Goal: Find specific page/section: Find specific page/section

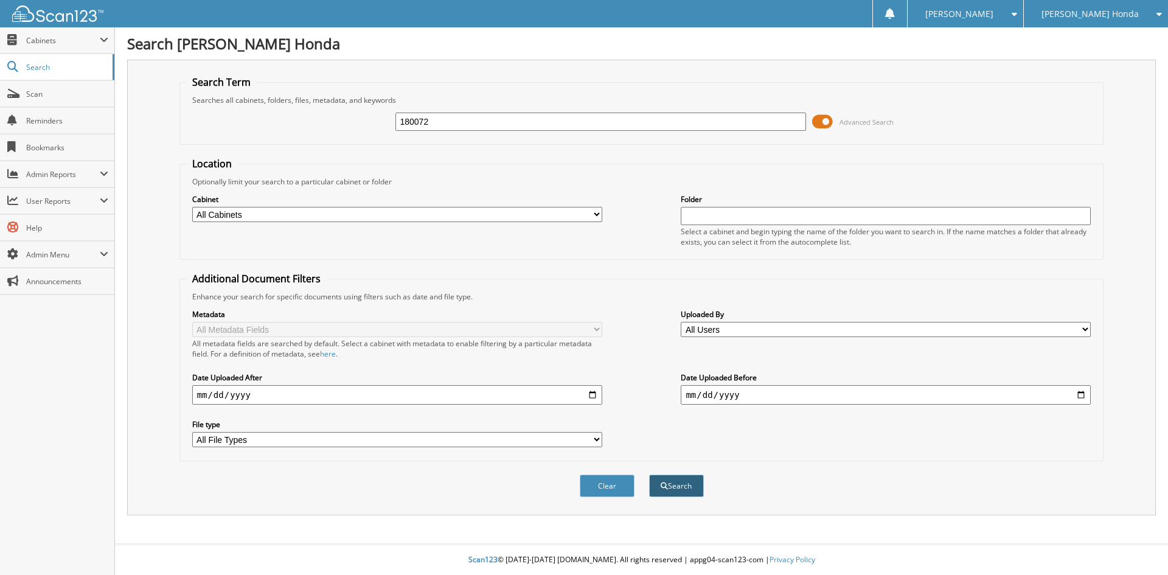
type input "180072"
click at [679, 487] on button "Search" at bounding box center [676, 485] width 55 height 23
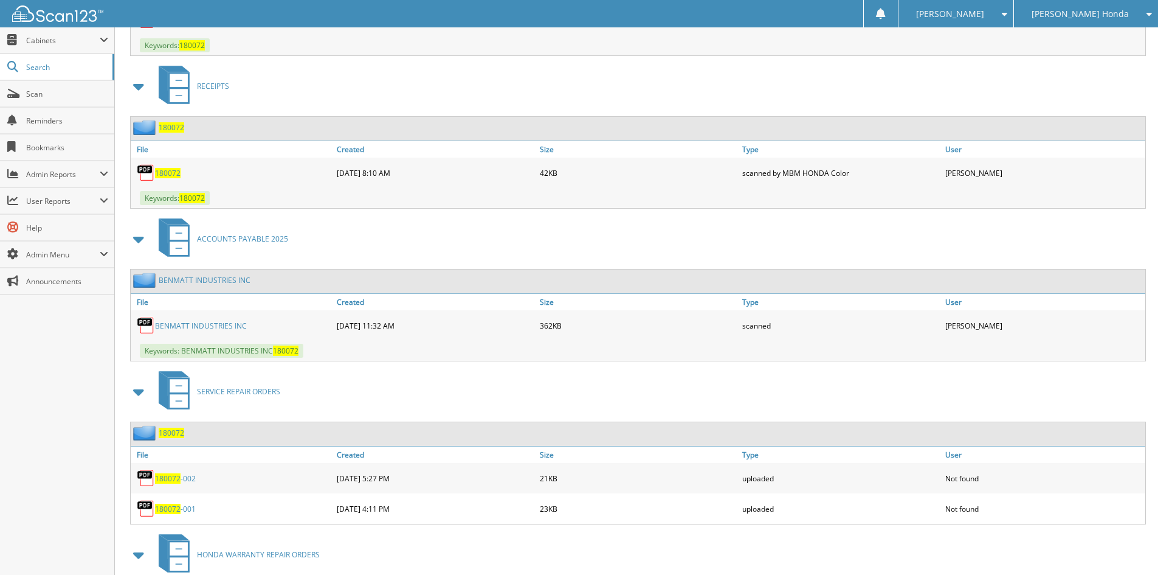
scroll to position [669, 0]
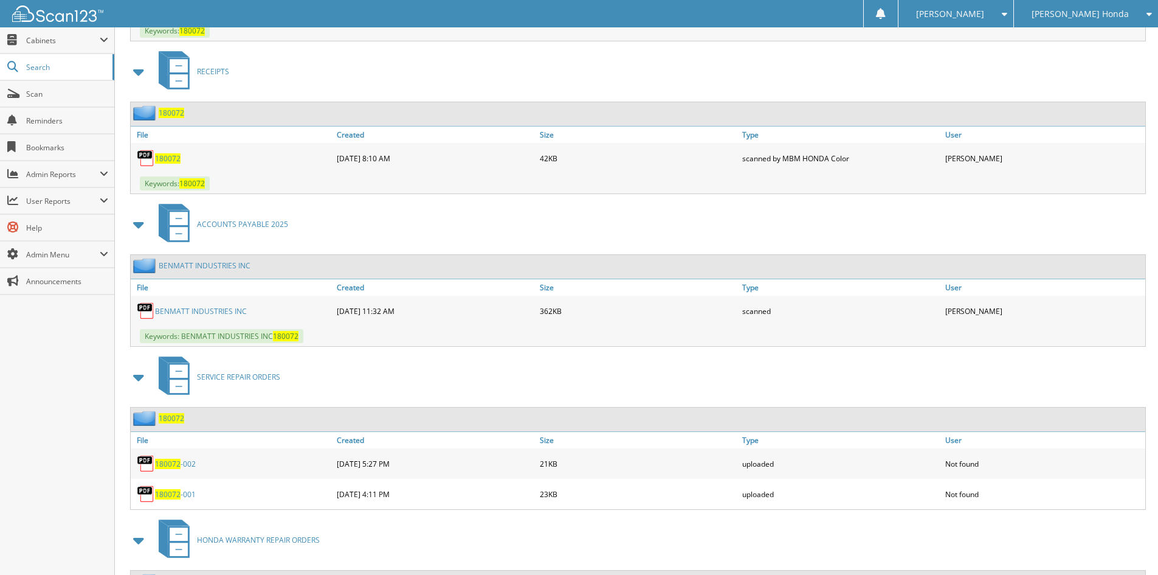
click at [196, 308] on link "BENMATT INDUSTRIES INC" at bounding box center [201, 311] width 92 height 10
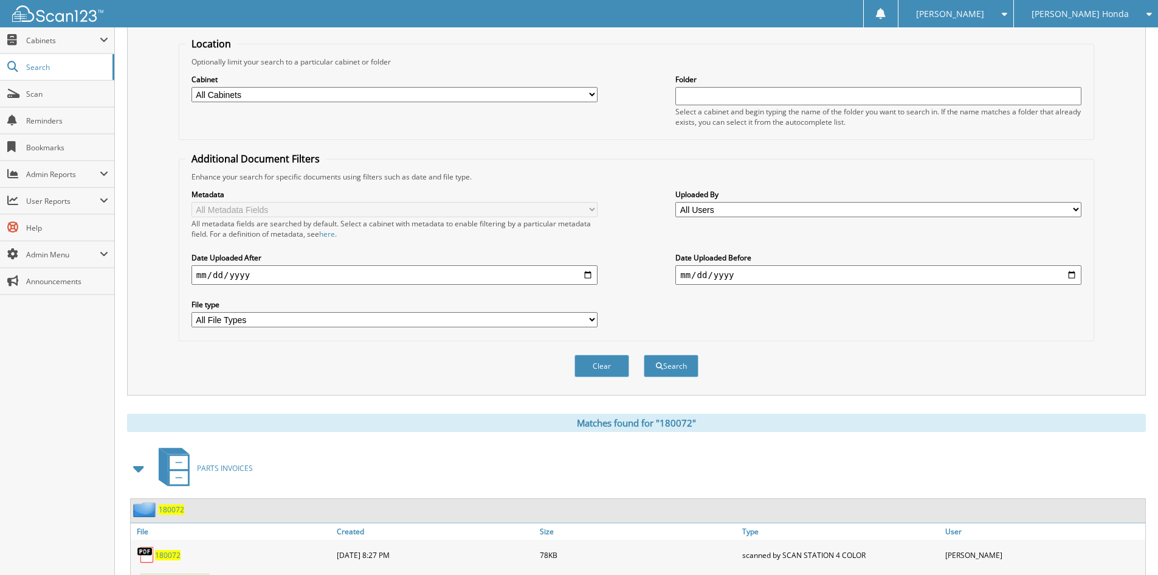
scroll to position [0, 0]
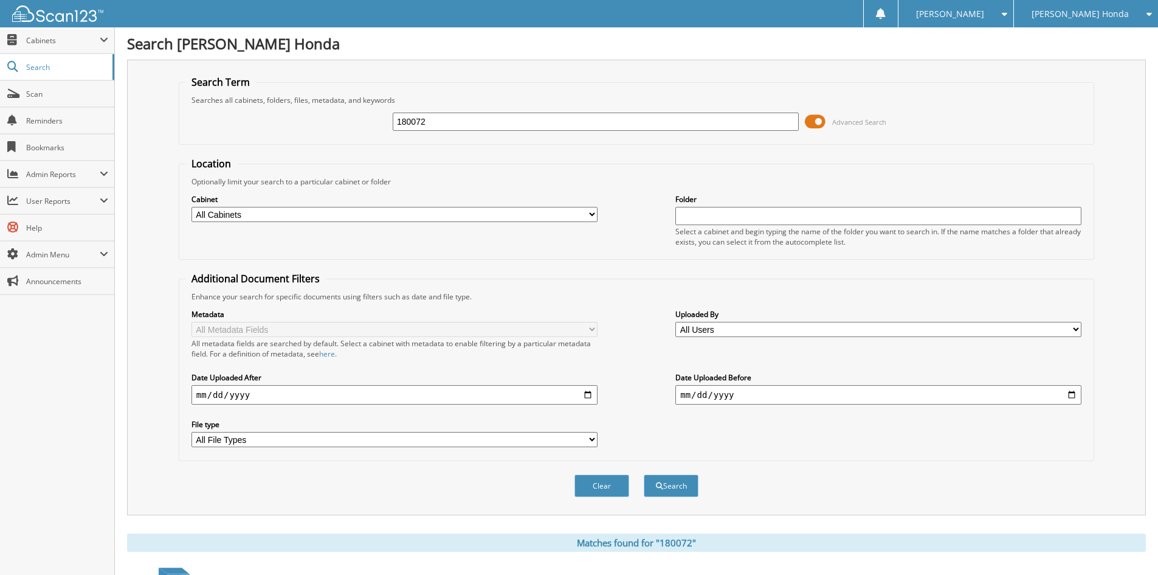
drag, startPoint x: 453, startPoint y: 104, endPoint x: 443, endPoint y: 112, distance: 12.5
click at [445, 109] on fieldset "Search Term Searches all cabinets, folders, files, metadata, and keywords 18007…" at bounding box center [637, 109] width 916 height 69
drag, startPoint x: 439, startPoint y: 123, endPoint x: 323, endPoint y: 113, distance: 116.6
click at [323, 113] on div "180072 Advanced Search" at bounding box center [636, 121] width 902 height 33
paste input "178537"
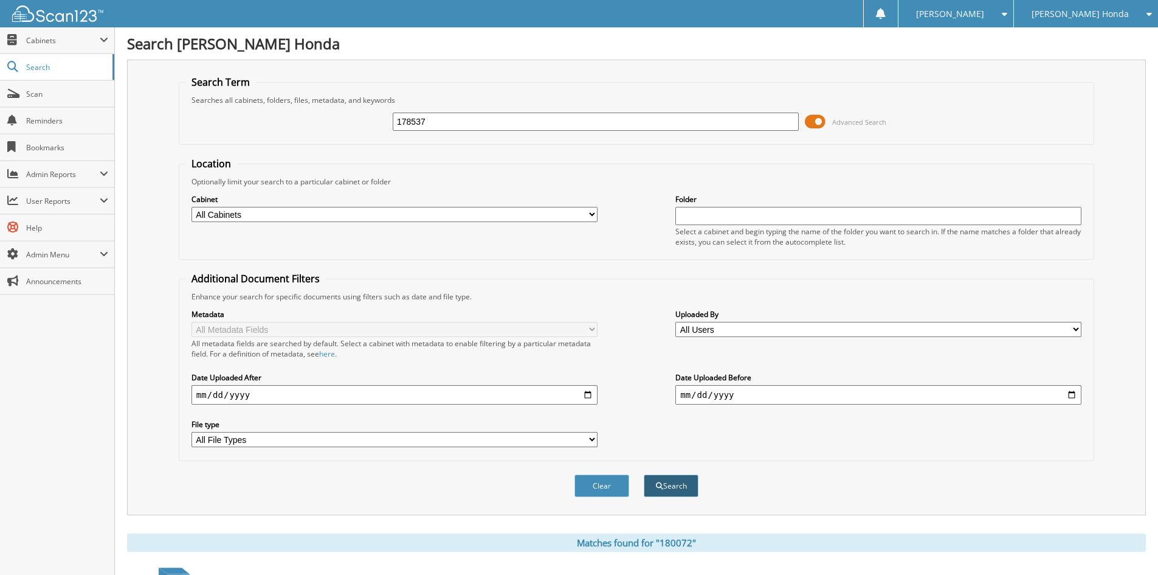
type input "178537"
click at [688, 490] on button "Search" at bounding box center [671, 485] width 55 height 23
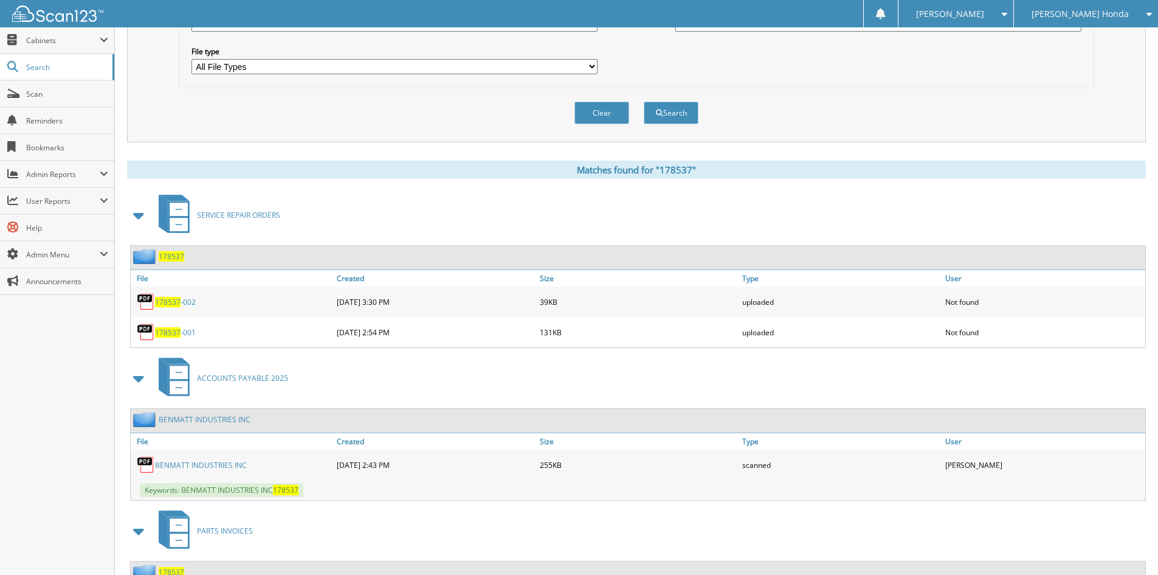
scroll to position [487, 0]
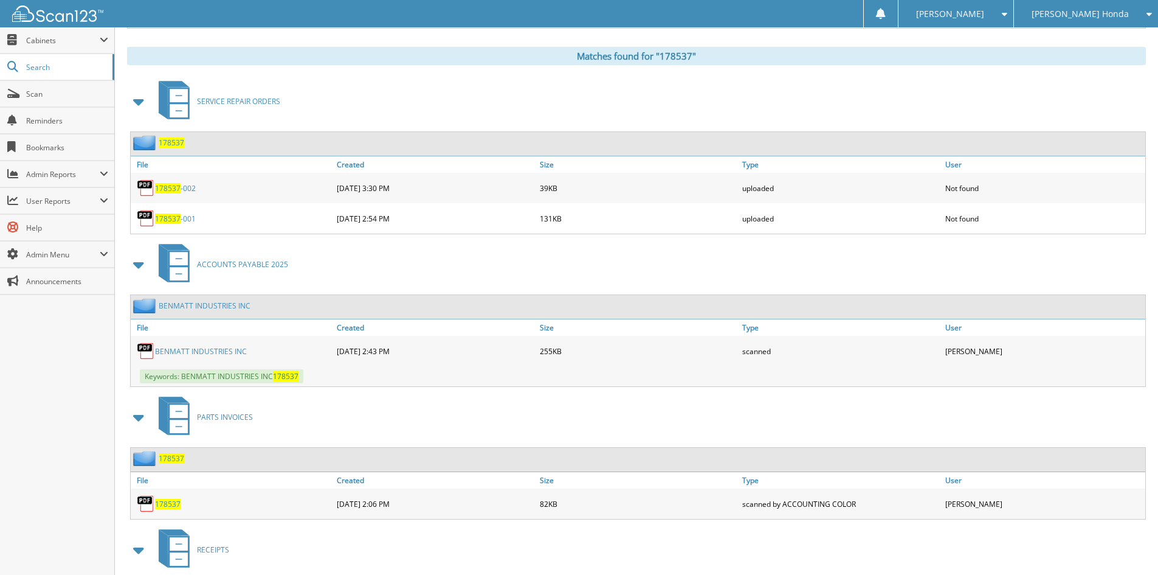
click at [227, 353] on link "BENMATT INDUSTRIES INC" at bounding box center [201, 351] width 92 height 10
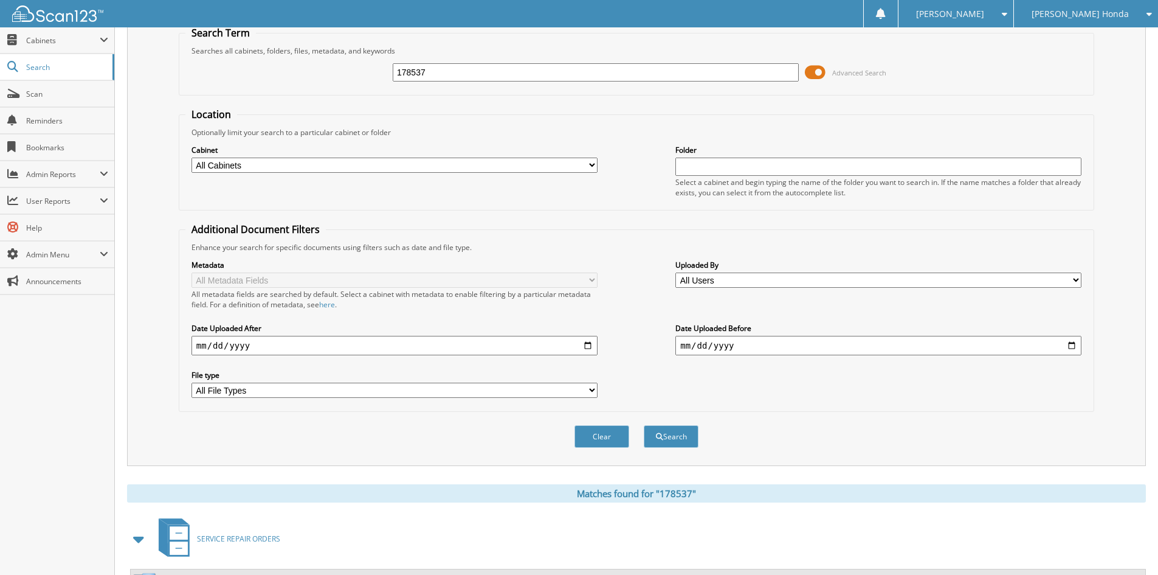
scroll to position [0, 0]
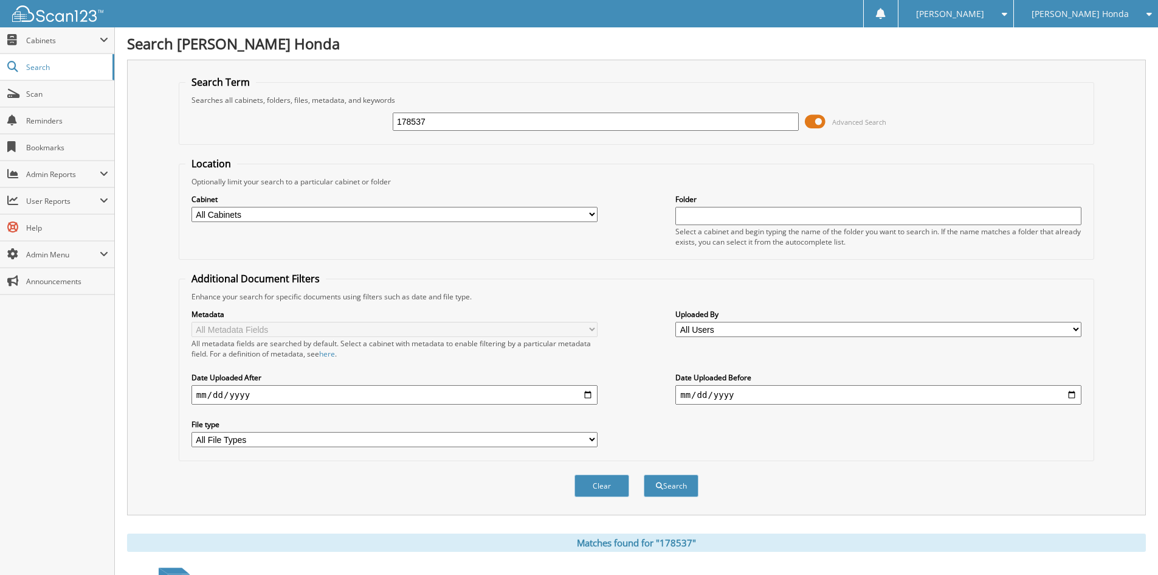
drag, startPoint x: 430, startPoint y: 122, endPoint x: 344, endPoint y: 120, distance: 85.8
click at [344, 120] on div "178537 Advanced Search" at bounding box center [636, 121] width 902 height 33
paste input "180072"
type input "180072"
click at [660, 483] on span "submit" at bounding box center [659, 485] width 7 height 7
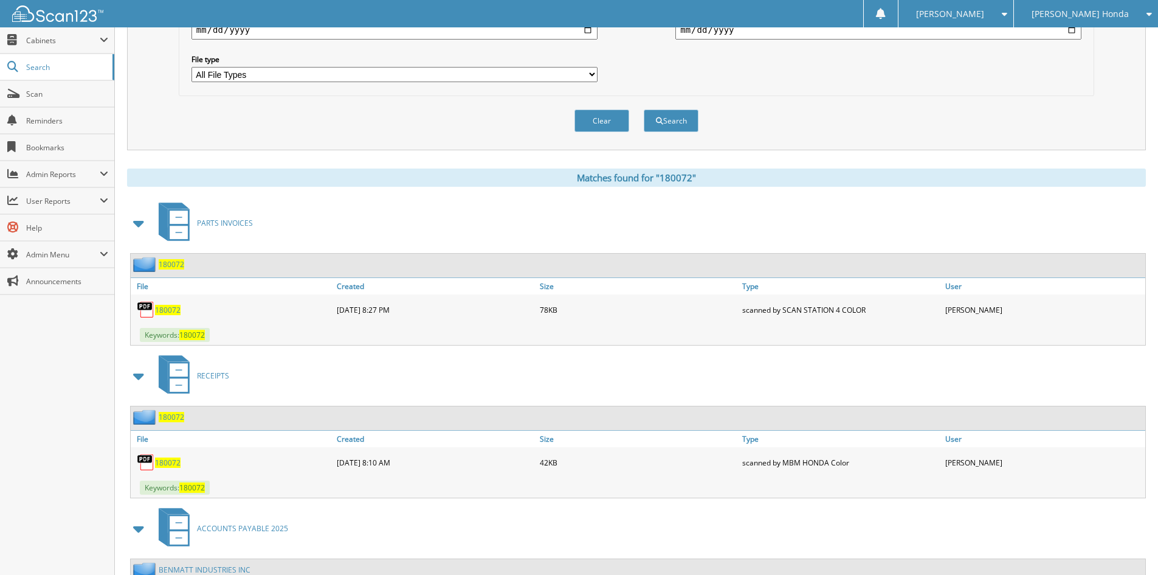
scroll to position [547, 0]
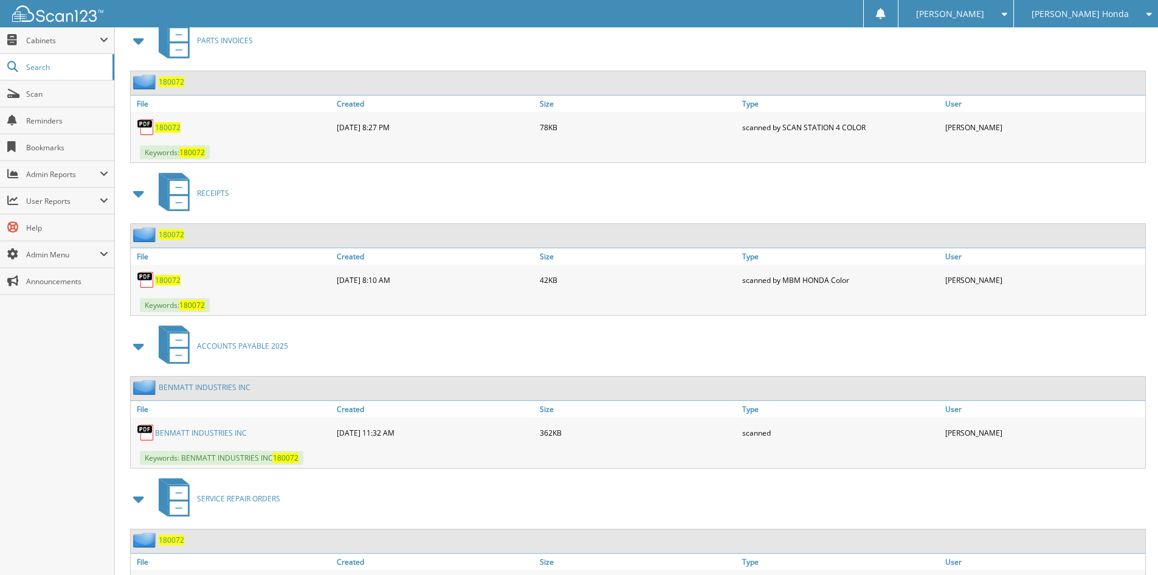
drag, startPoint x: 232, startPoint y: 437, endPoint x: 274, endPoint y: 435, distance: 41.4
click at [232, 437] on link "BENMATT INDUSTRIES INC" at bounding box center [201, 433] width 92 height 10
drag, startPoint x: 23, startPoint y: 95, endPoint x: 116, endPoint y: 88, distance: 93.9
click at [23, 95] on link "Scan" at bounding box center [57, 94] width 114 height 26
